Goal: Use online tool/utility: Utilize a website feature to perform a specific function

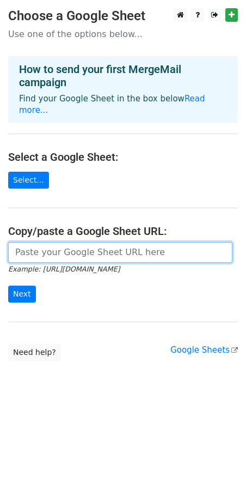
click at [60, 243] on input "url" at bounding box center [120, 252] width 225 height 21
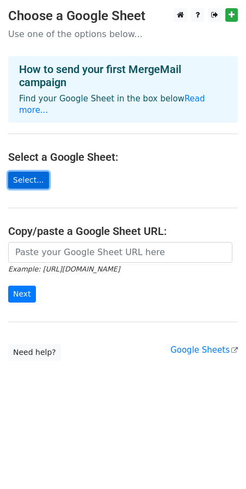
click at [33, 172] on link "Select..." at bounding box center [28, 180] width 41 height 17
click at [20, 172] on link "Select..." at bounding box center [28, 180] width 41 height 17
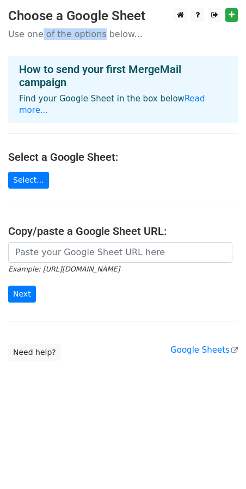
drag, startPoint x: 39, startPoint y: 39, endPoint x: 113, endPoint y: 41, distance: 74.7
click at [105, 33] on p "Use one of the options below..." at bounding box center [123, 33] width 230 height 11
drag, startPoint x: 29, startPoint y: 222, endPoint x: 69, endPoint y: 220, distance: 39.9
click at [69, 225] on h4 "Copy/paste a Google Sheet URL:" at bounding box center [123, 231] width 230 height 13
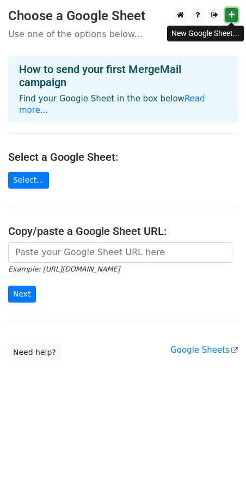
click at [234, 17] on icon at bounding box center [232, 15] width 6 height 8
click at [233, 18] on icon at bounding box center [232, 15] width 6 height 8
click at [231, 13] on icon at bounding box center [232, 15] width 6 height 8
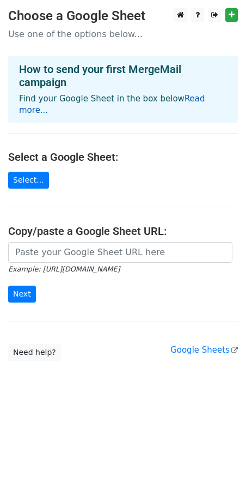
click at [196, 99] on link "Read more..." at bounding box center [112, 104] width 186 height 21
click at [35, 172] on link "Select..." at bounding box center [28, 180] width 41 height 17
click at [30, 173] on link "Select..." at bounding box center [28, 180] width 41 height 17
